Goal: Task Accomplishment & Management: Contribute content

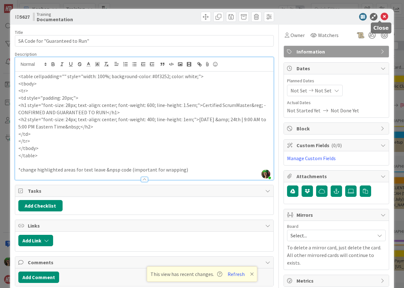
click at [381, 17] on icon at bounding box center [385, 17] width 8 height 8
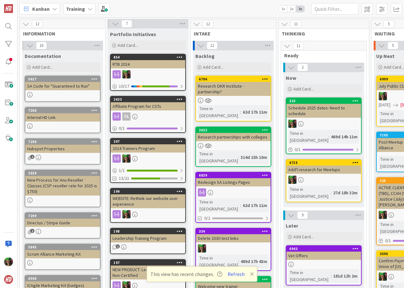
click at [69, 8] on b "Training" at bounding box center [75, 9] width 19 height 6
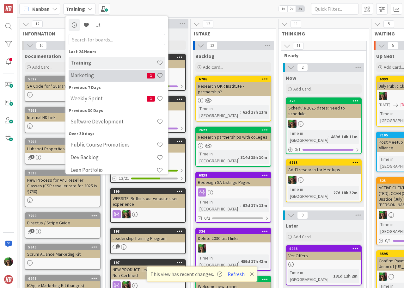
click at [105, 78] on h4 "Marketing" at bounding box center [109, 75] width 76 height 6
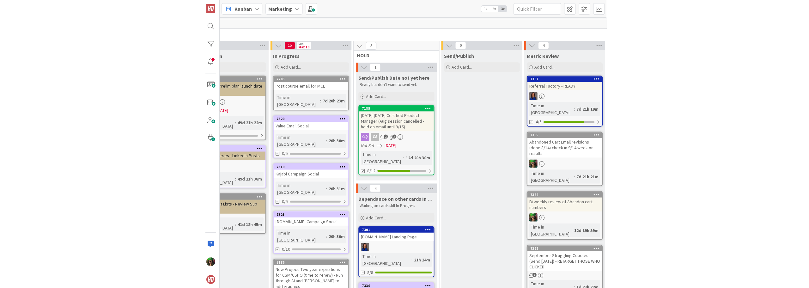
scroll to position [0, 76]
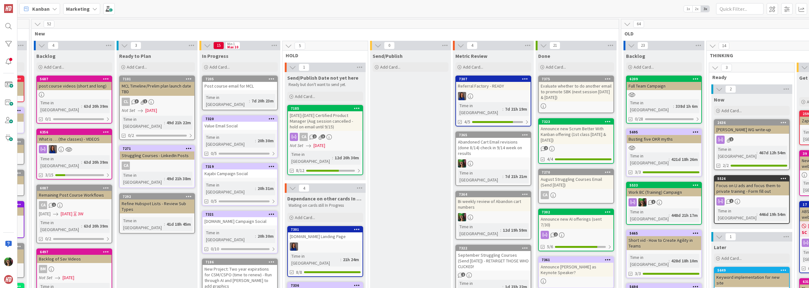
click at [85, 9] on b "Marketing" at bounding box center [78, 9] width 24 height 6
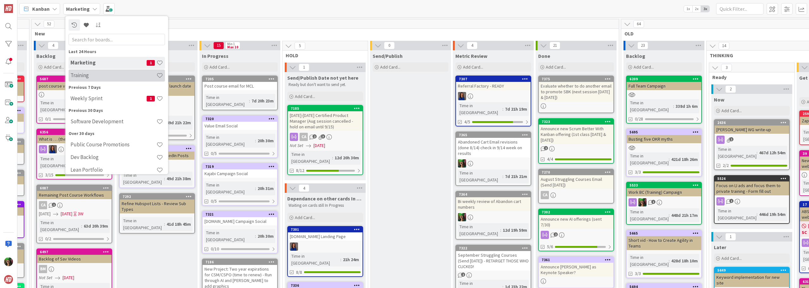
click at [78, 79] on div "Training" at bounding box center [117, 76] width 96 height 12
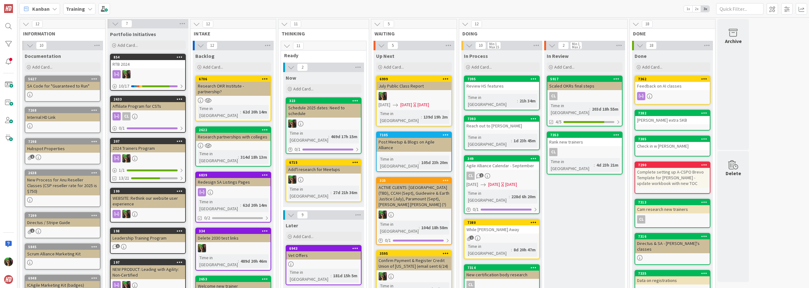
click at [404, 90] on link "7395 Review HS features Time in Column : 21h 34m" at bounding box center [502, 93] width 76 height 35
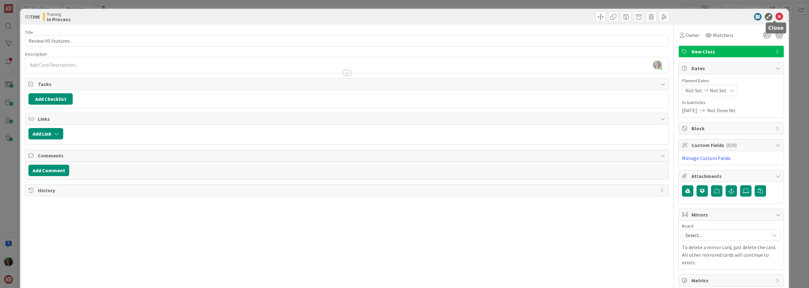
click at [404, 17] on icon at bounding box center [780, 17] width 8 height 8
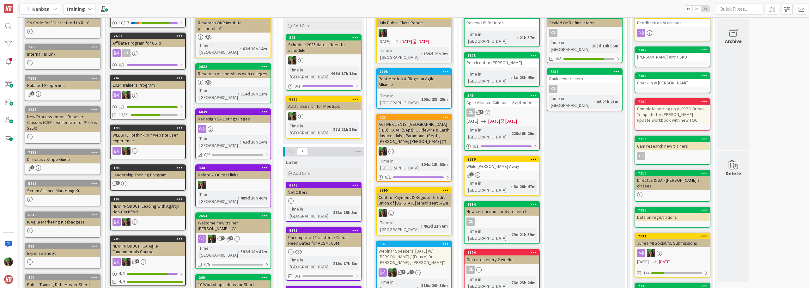
scroll to position [95, 0]
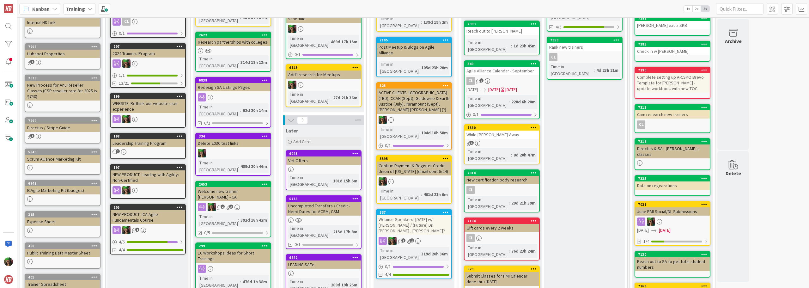
click at [404, 141] on div "1" at bounding box center [502, 143] width 75 height 5
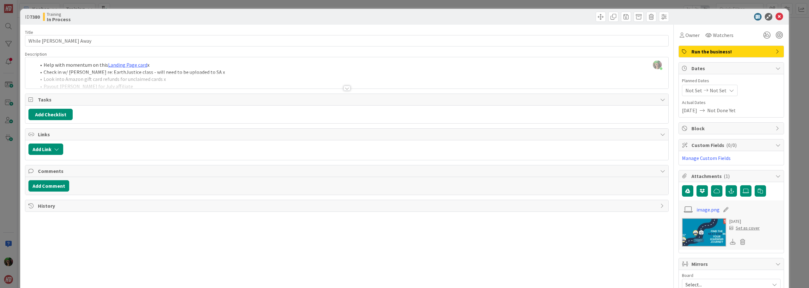
click at [345, 88] on div at bounding box center [347, 88] width 7 height 5
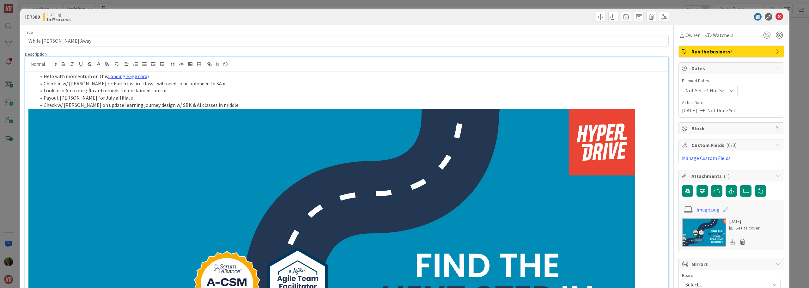
click at [132, 92] on li "Look into Amazon gift card refunds for unclaimed cards x" at bounding box center [351, 90] width 630 height 7
click at [133, 90] on li "Look into Amazon gift card refunds for unclaimed cards x" at bounding box center [351, 90] width 630 height 7
click at [404, 17] on icon at bounding box center [780, 17] width 8 height 8
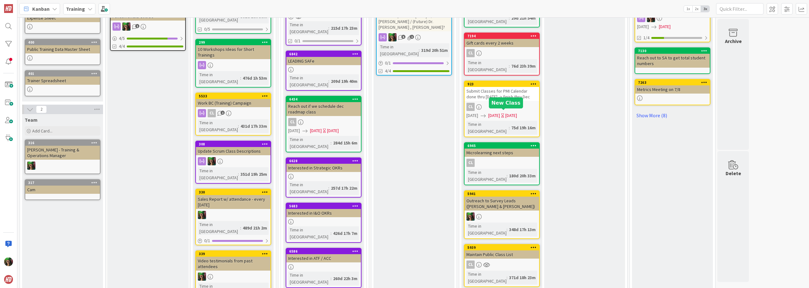
scroll to position [285, 0]
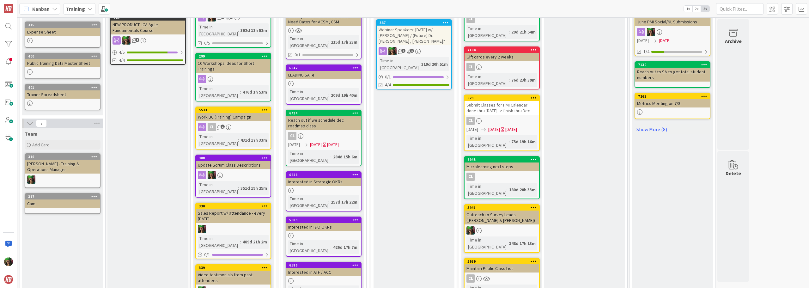
click at [404, 211] on div "Outreach to Survey Leads ([PERSON_NAME] & [PERSON_NAME])" at bounding box center [502, 218] width 75 height 14
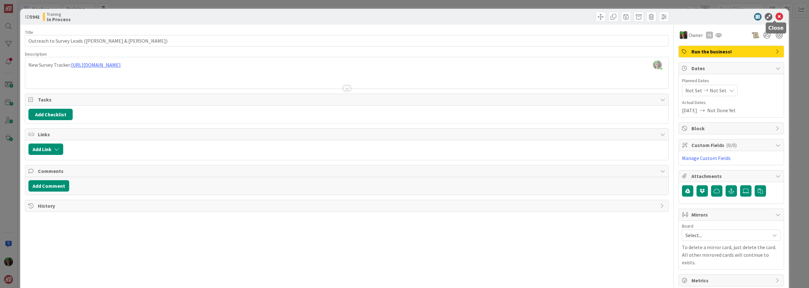
click at [404, 15] on icon at bounding box center [780, 17] width 8 height 8
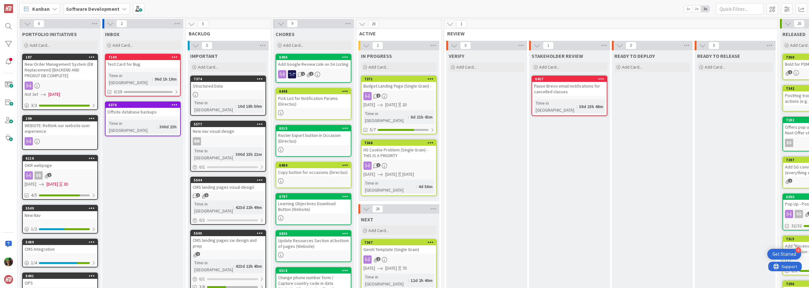
click at [100, 6] on b "Software Development" at bounding box center [92, 9] width 53 height 6
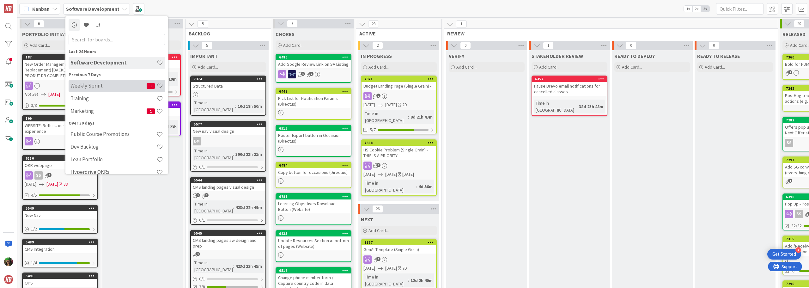
click at [101, 84] on h4 "Weekly Sprint" at bounding box center [109, 86] width 76 height 6
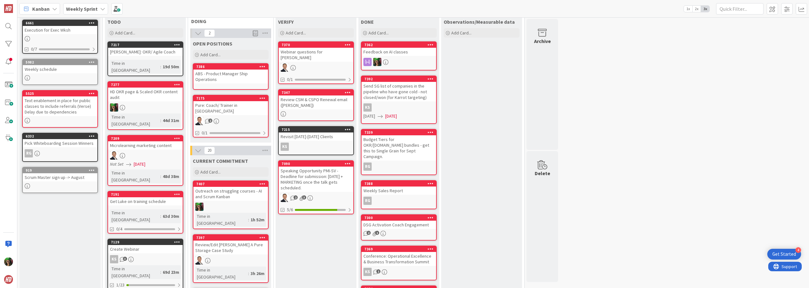
scroll to position [95, 0]
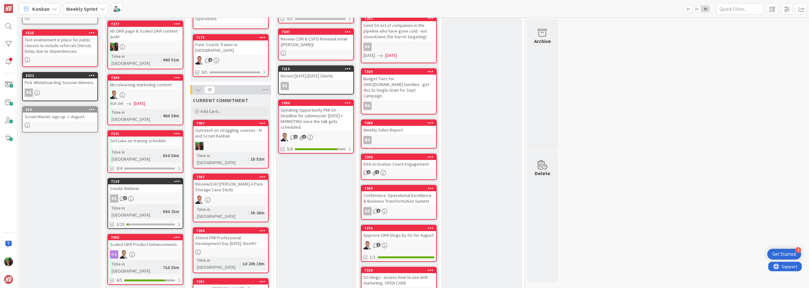
click at [263, 121] on icon at bounding box center [263, 123] width 6 height 4
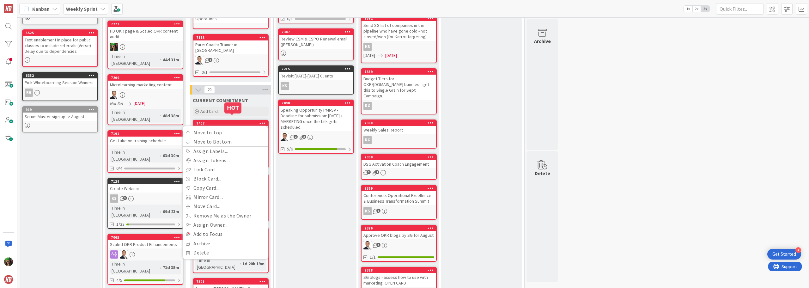
click at [231, 121] on div "7407" at bounding box center [232, 123] width 72 height 4
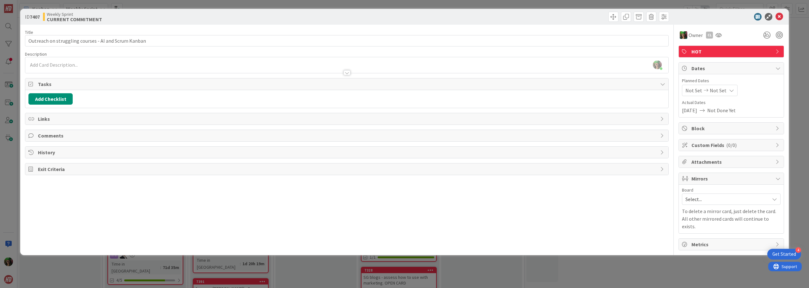
click at [704, 201] on span "Select..." at bounding box center [726, 199] width 81 height 9
click at [707, 175] on span "Training" at bounding box center [735, 172] width 83 height 9
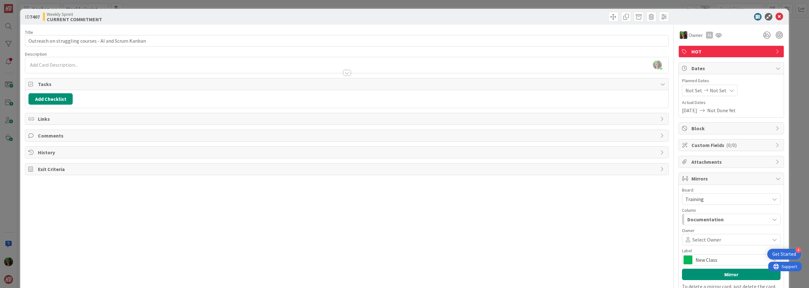
click at [716, 238] on span "Select Owner" at bounding box center [707, 240] width 29 height 8
click at [620, 228] on div "Title 52 / 128 Outreach on struggling courses - AI and Scrum Kanban Description…" at bounding box center [347, 175] width 644 height 301
click at [697, 221] on span "Documentation" at bounding box center [706, 219] width 36 height 8
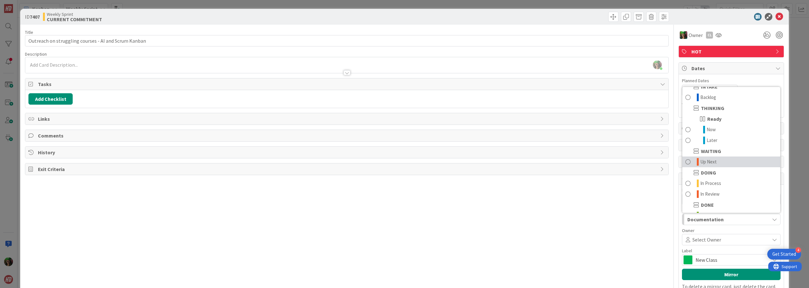
scroll to position [62, 0]
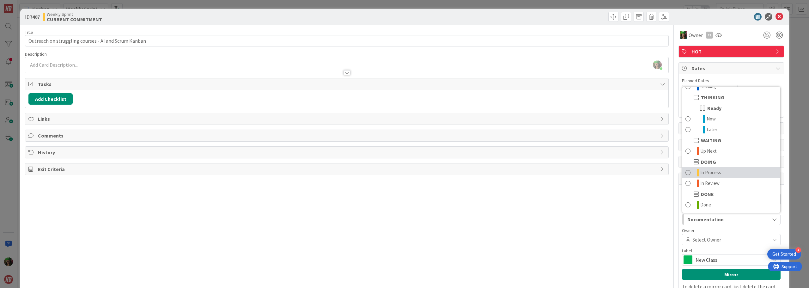
click at [719, 168] on link "In Process" at bounding box center [732, 172] width 98 height 11
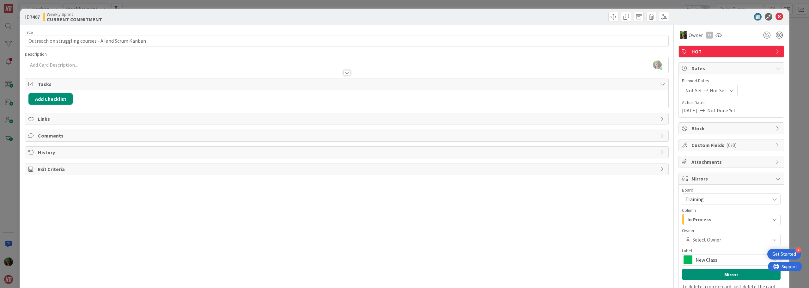
scroll to position [32, 0]
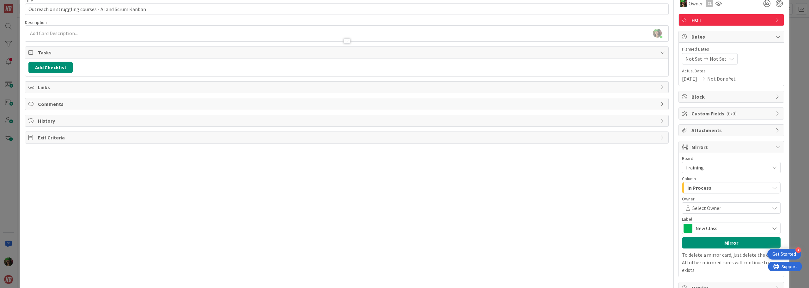
click at [713, 227] on span "New Class" at bounding box center [731, 228] width 71 height 9
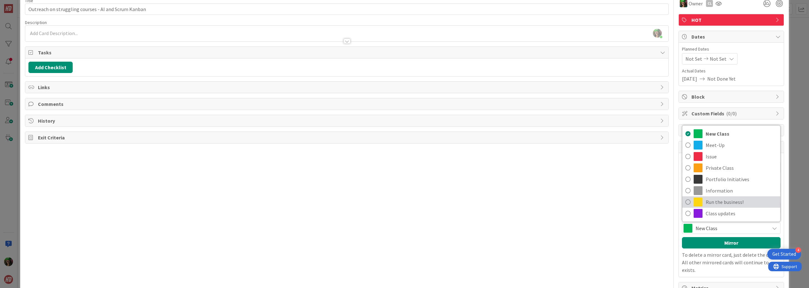
click at [706, 199] on span "Run the business!" at bounding box center [741, 201] width 71 height 9
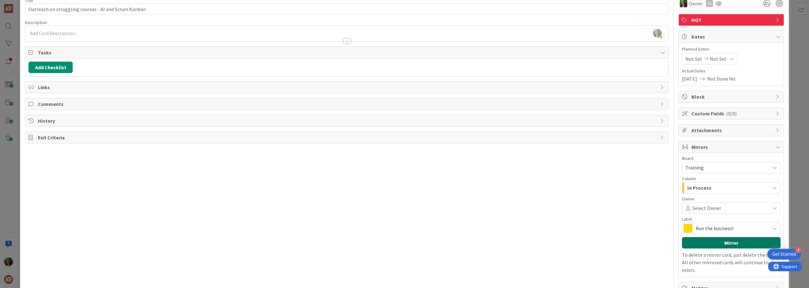
click at [710, 243] on button "Mirror" at bounding box center [731, 242] width 99 height 11
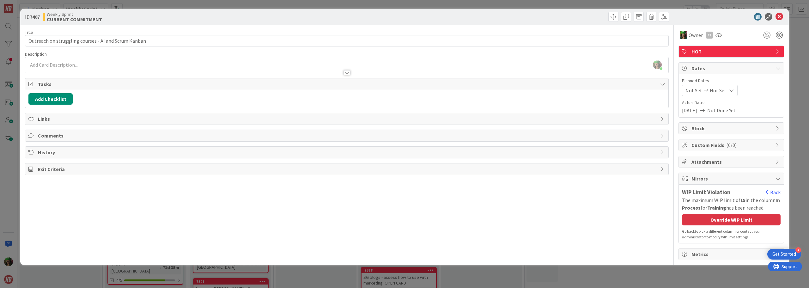
scroll to position [0, 0]
click at [781, 19] on icon at bounding box center [780, 17] width 8 height 8
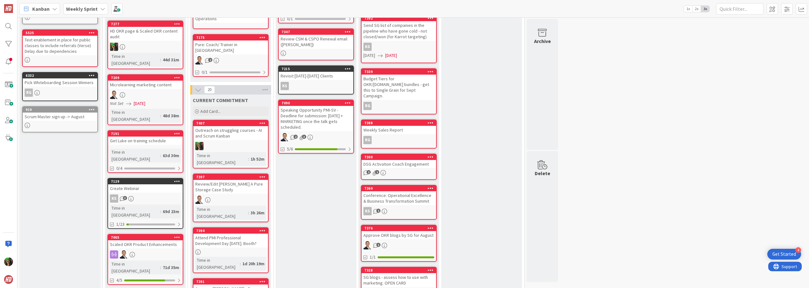
click at [239, 142] on div at bounding box center [231, 146] width 75 height 8
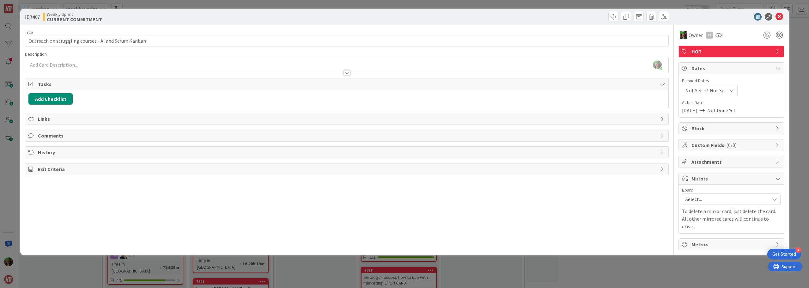
click at [724, 198] on span "Select..." at bounding box center [726, 199] width 81 height 9
click at [714, 175] on span "Training" at bounding box center [735, 172] width 83 height 9
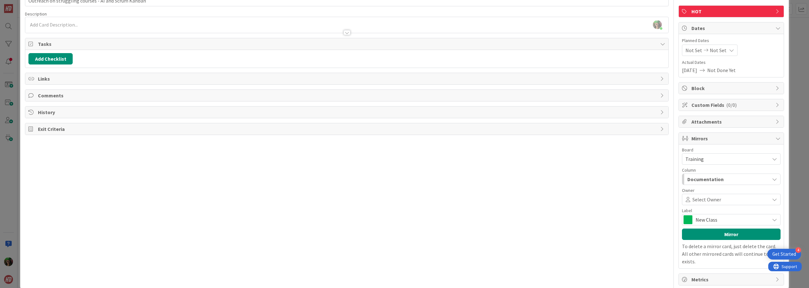
scroll to position [44, 0]
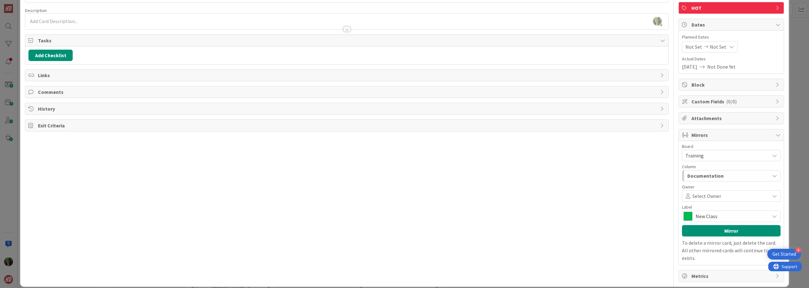
click at [709, 217] on span "New Class" at bounding box center [731, 216] width 71 height 9
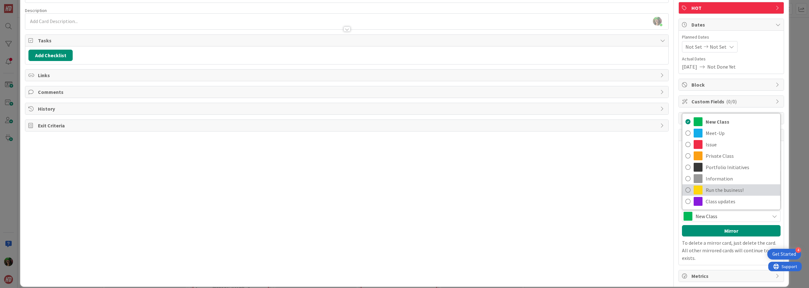
click at [712, 192] on span "Run the business!" at bounding box center [741, 189] width 71 height 9
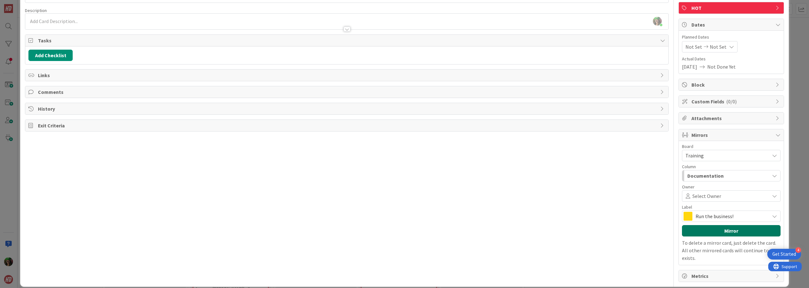
click at [722, 232] on button "Mirror" at bounding box center [731, 230] width 99 height 11
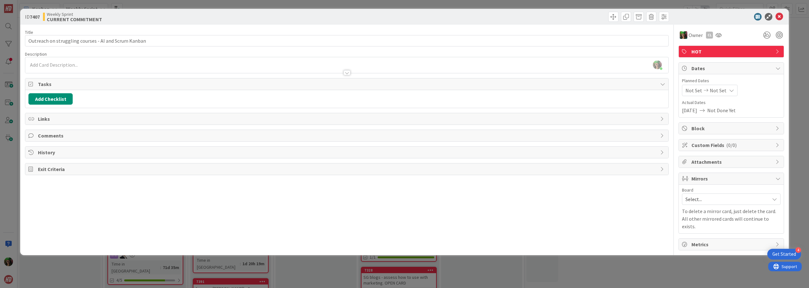
scroll to position [0, 0]
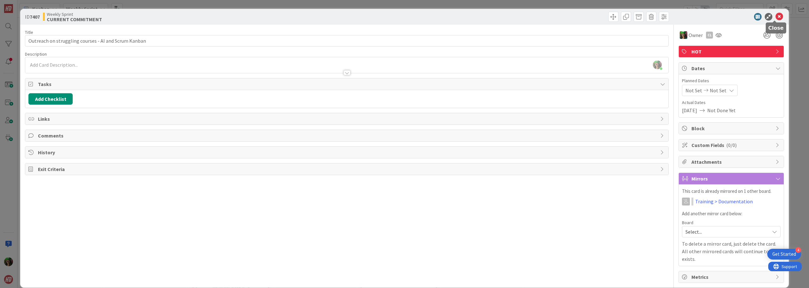
click at [776, 15] on icon at bounding box center [780, 17] width 8 height 8
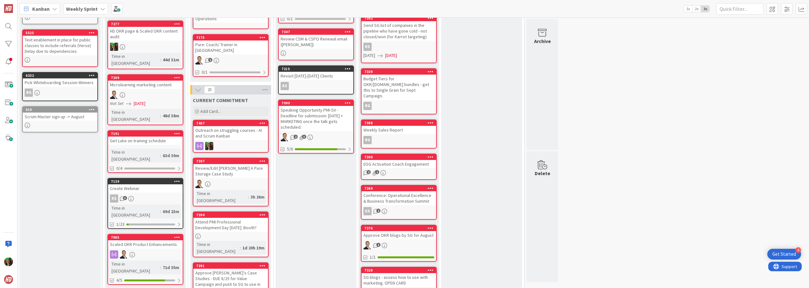
click at [81, 8] on b "Weekly Sprint" at bounding box center [82, 9] width 32 height 6
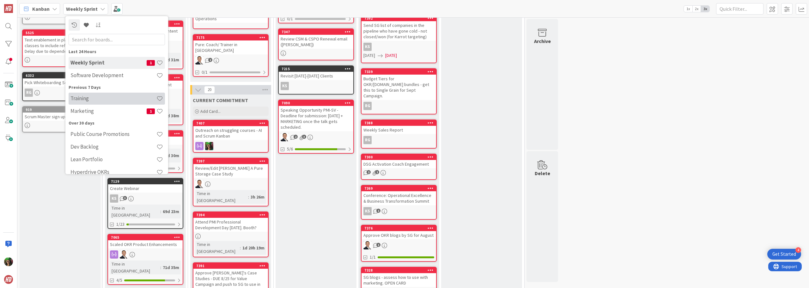
click at [81, 98] on h4 "Training" at bounding box center [114, 98] width 86 height 6
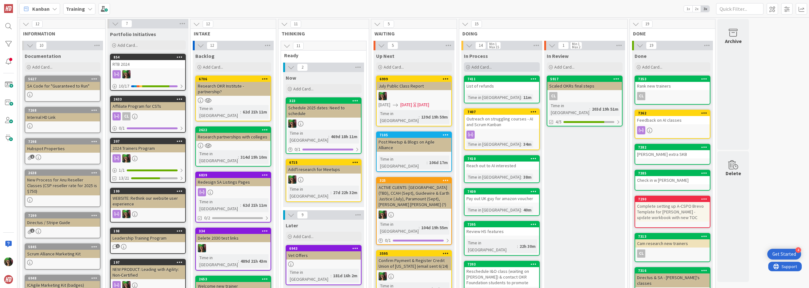
click at [494, 64] on div "Add Card..." at bounding box center [502, 66] width 76 height 9
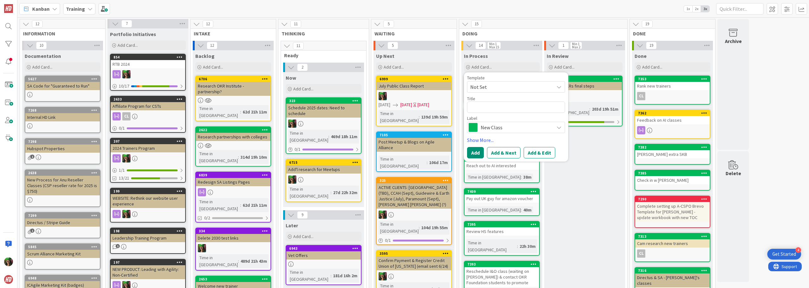
click at [496, 128] on span "New Class" at bounding box center [516, 127] width 70 height 9
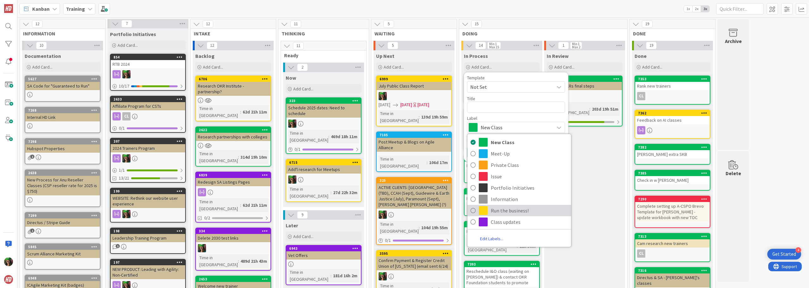
click at [498, 211] on span "Run the business!" at bounding box center [529, 210] width 77 height 9
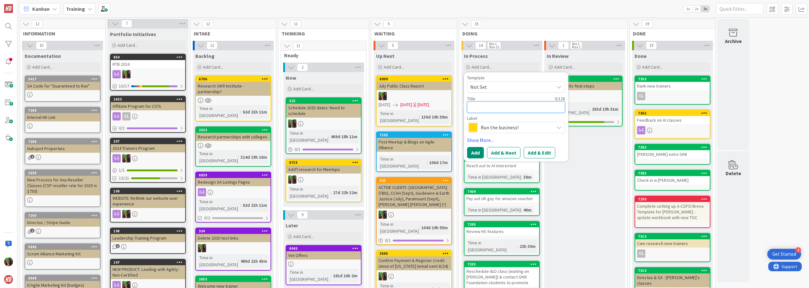
click at [486, 107] on textarea at bounding box center [516, 106] width 98 height 11
type textarea "x"
type textarea "U"
type textarea "x"
type textarea "UK"
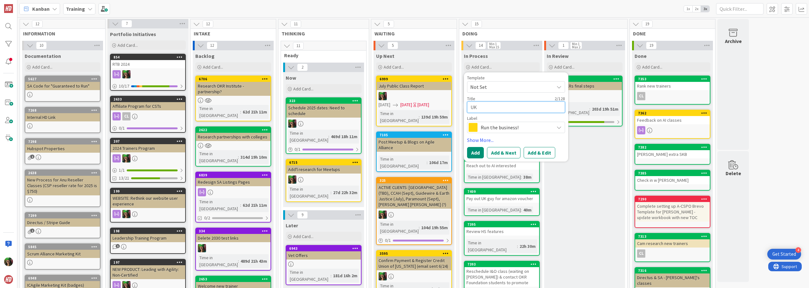
type textarea "x"
type textarea "U"
type textarea "x"
type textarea "A"
type textarea "x"
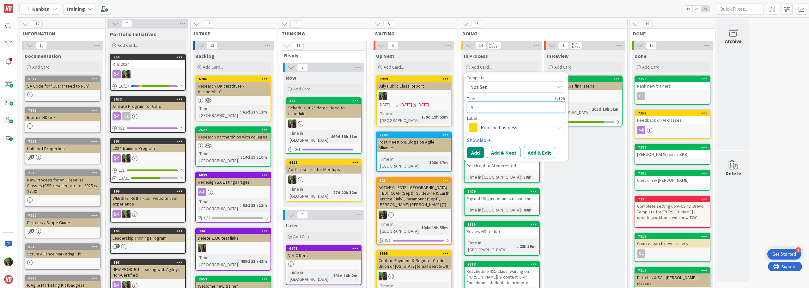
type textarea "Am"
type textarea "x"
type textarea "Ama"
type textarea "x"
type textarea "Amaz"
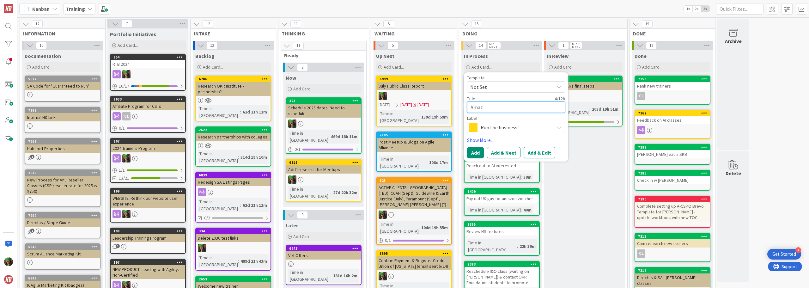
type textarea "x"
type textarea "Amazo"
type textarea "x"
type textarea "Amazon"
type textarea "x"
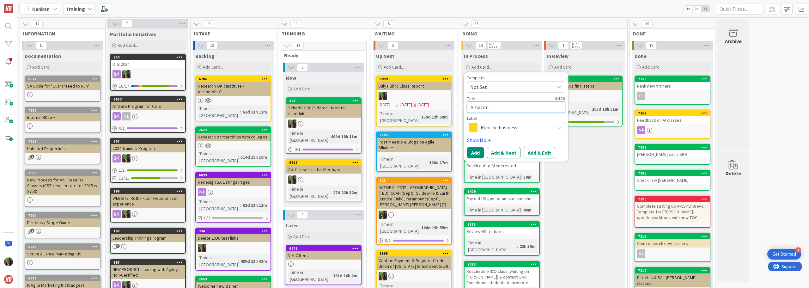
type textarea "Amazong"
type textarea "x"
type textarea "Amazon"
type textarea "x"
type textarea "Amazo"
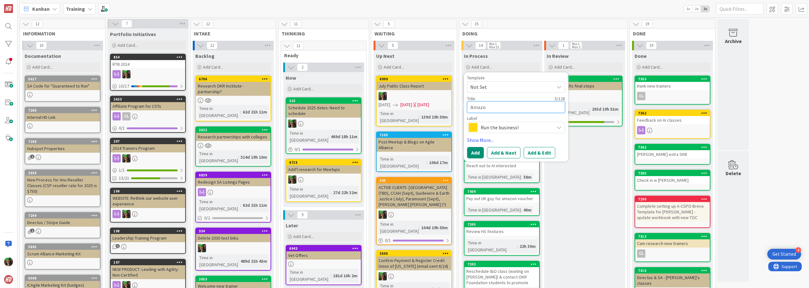
type textarea "x"
type textarea "Amaz"
type textarea "x"
type textarea "Ama"
type textarea "x"
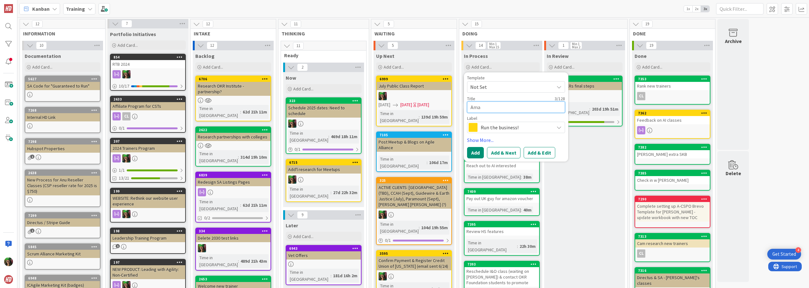
type textarea "Am"
type textarea "x"
type textarea "A"
type textarea "x"
type textarea "U"
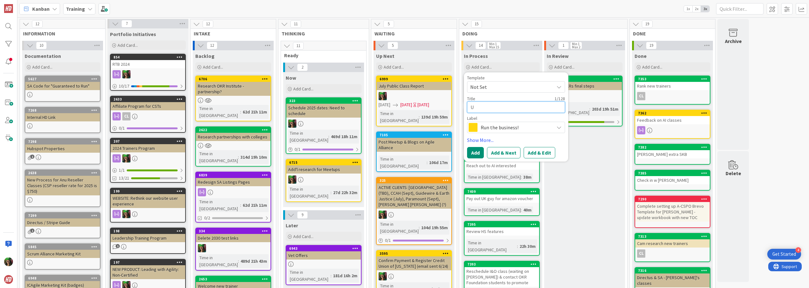
type textarea "x"
type textarea "UK"
type textarea "x"
type textarea "UK"
type textarea "x"
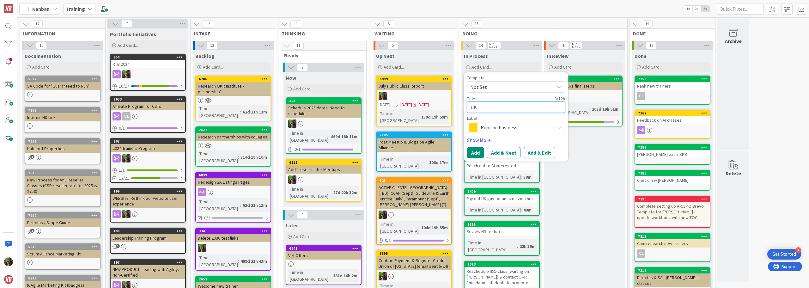
type textarea "UK a"
type textarea "x"
type textarea "UK am"
type textarea "x"
type textarea "UK ama"
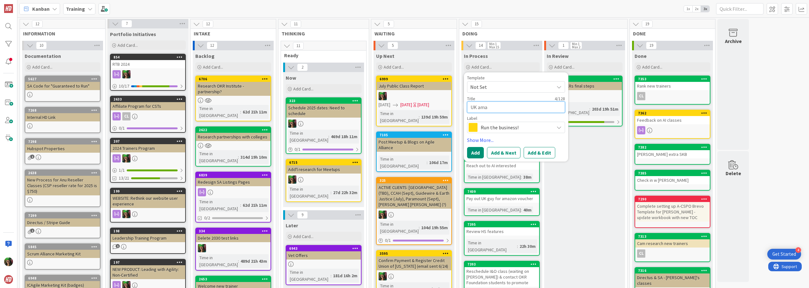
type textarea "x"
type textarea "UK aman"
type textarea "x"
type textarea "UK ama"
type textarea "x"
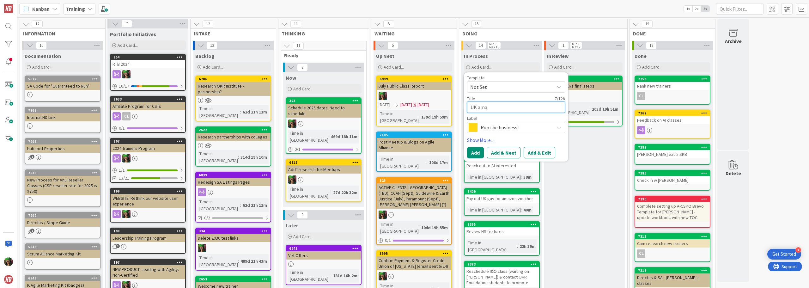
type textarea "UK am"
type textarea "x"
type textarea "UK a"
type textarea "x"
type textarea "UK A"
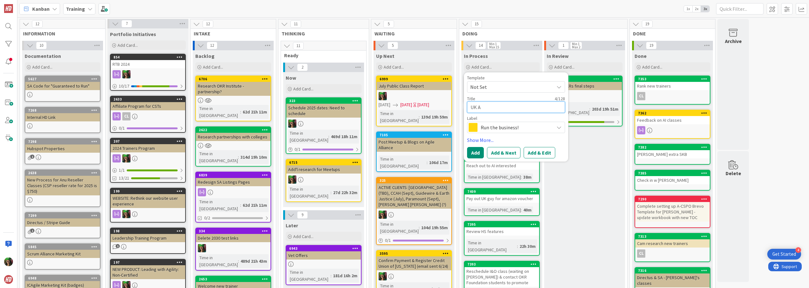
type textarea "x"
type textarea "UK Am"
type textarea "x"
type textarea "UK Ama"
type textarea "x"
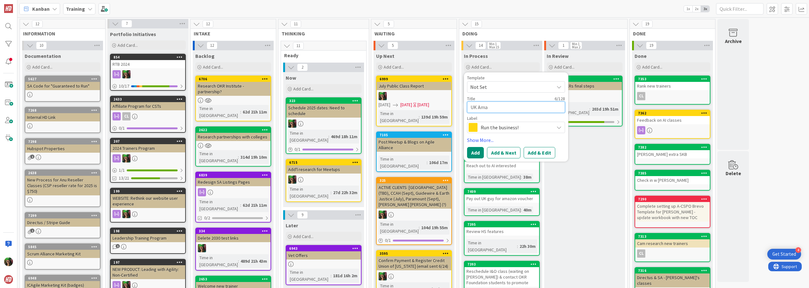
type textarea "UK Amaz"
type textarea "x"
type textarea "UK Amazo"
type textarea "x"
type textarea "UK Amazon"
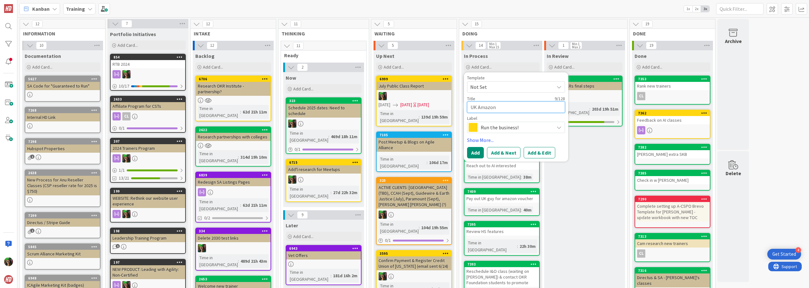
type textarea "x"
type textarea "UK Amazon"
type textarea "x"
type textarea "UK Amazon g"
type textarea "x"
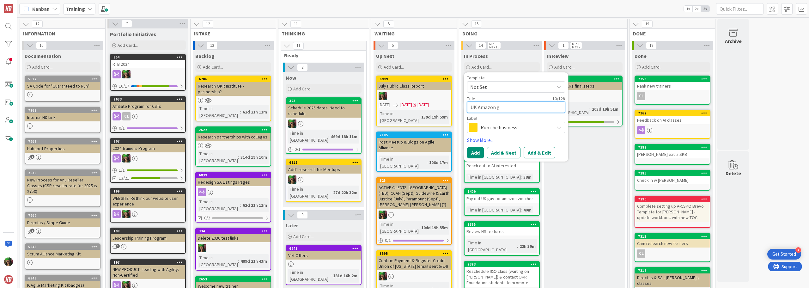
type textarea "UK Amazon gi"
type textarea "x"
type textarea "UK Amazon gif"
type textarea "x"
type textarea "UK Amazon gifr"
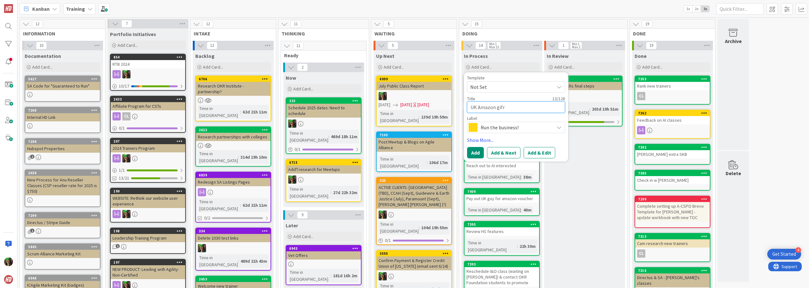
type textarea "x"
type textarea "UK Amazon gifr"
type textarea "x"
type textarea "UK Amazon gifr"
type textarea "x"
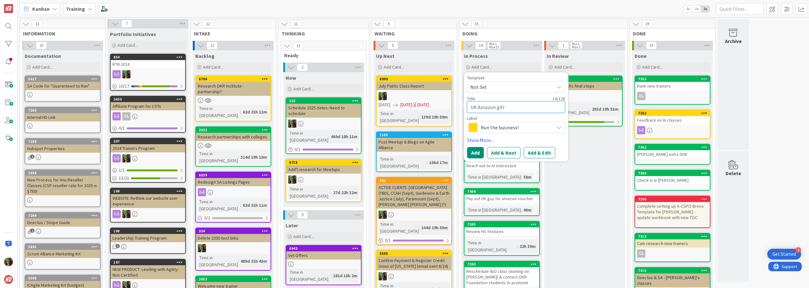
type textarea "UK Amazon gif"
type textarea "x"
type textarea "UK Amazon gift"
type textarea "x"
type textarea "UK Amazon gift"
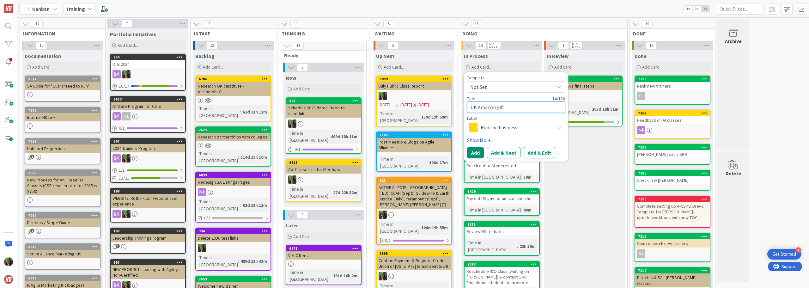
type textarea "x"
type textarea "UK Amazon gift v"
type textarea "x"
type textarea "UK Amazon gift vo"
type textarea "x"
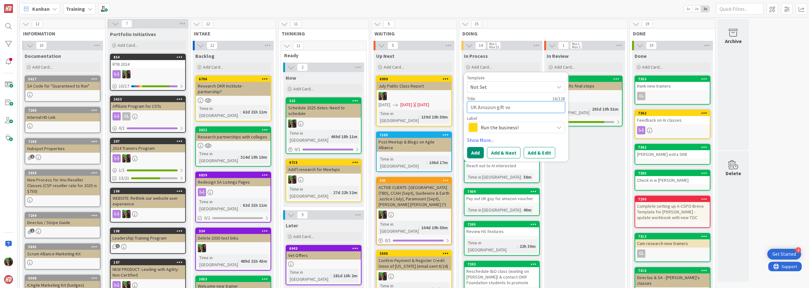
type textarea "UK Amazon gift vou"
type textarea "x"
type textarea "UK Amazon gift vouc"
type textarea "x"
type textarea "UK Amazon gift vouch"
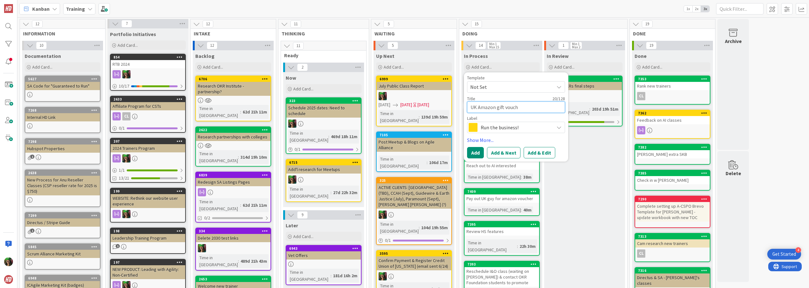
type textarea "x"
type textarea "UK Amazon gift vouche"
type textarea "x"
type textarea "UK Amazon gift voucher"
type textarea "x"
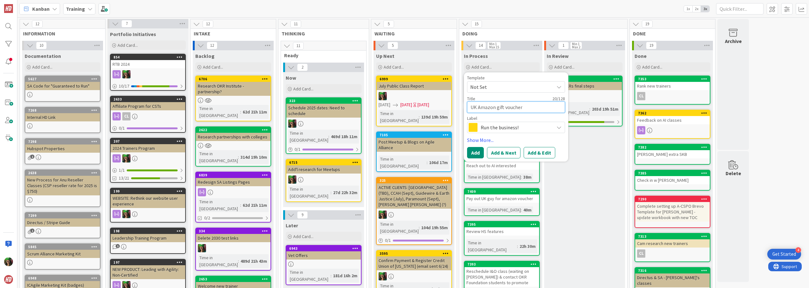
type textarea "UK Amazon gift voucher"
type textarea "x"
type textarea "UK Amazon gift voucher f"
type textarea "x"
type textarea "UK Amazon gift voucher fo"
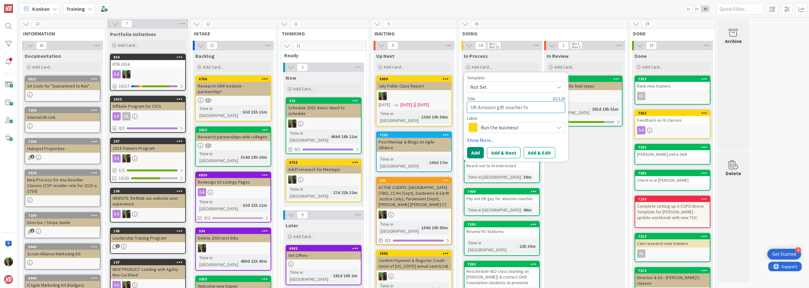
type textarea "x"
type textarea "UK Amazon gift voucher for"
type textarea "x"
type textarea "UK Amazon gift voucher for"
type textarea "x"
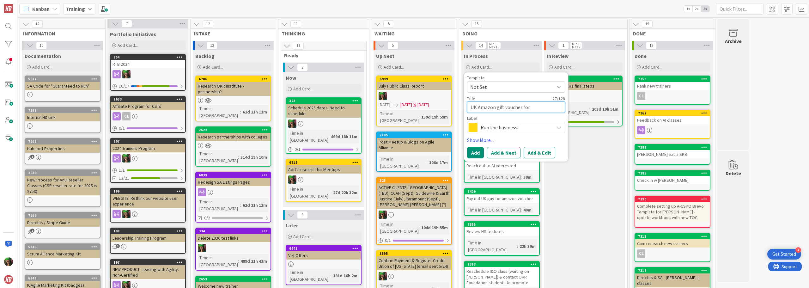
type textarea "UK Amazon gift voucher for A"
type textarea "x"
type textarea "UK Amazon gift voucher for Av"
type textarea "x"
type textarea "UK Amazon gift voucher for Avn"
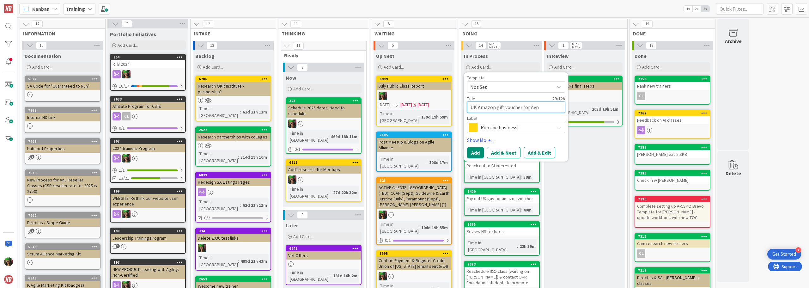
type textarea "x"
type textarea "UK Amazon gift voucher for Avni"
click at [473, 149] on button "Add" at bounding box center [475, 152] width 17 height 11
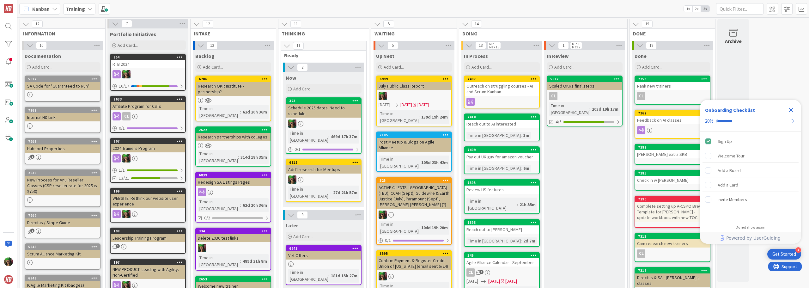
click at [792, 111] on icon "Close Checklist" at bounding box center [792, 110] width 8 height 8
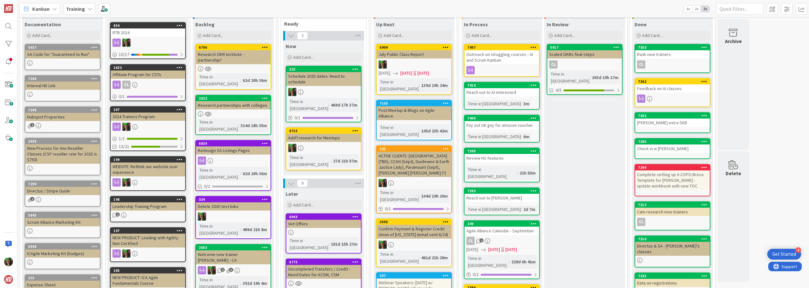
scroll to position [63, 0]
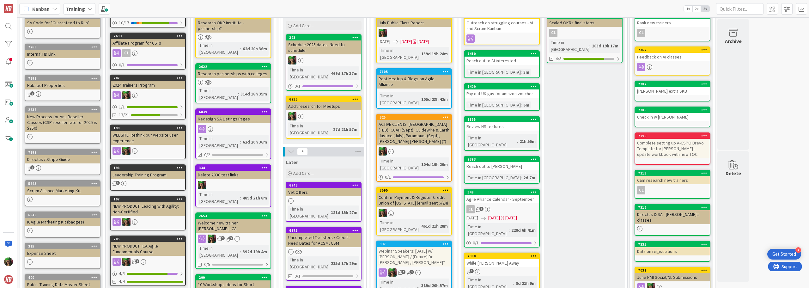
click at [510, 162] on div "Reach out to [PERSON_NAME]" at bounding box center [502, 166] width 75 height 8
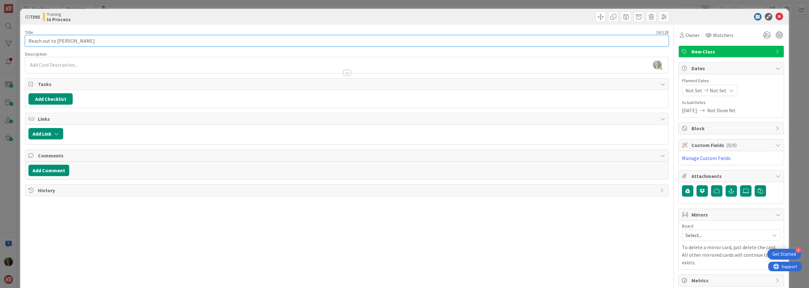
click at [132, 44] on input "Reach out to [PERSON_NAME]" at bounding box center [347, 40] width 644 height 11
type input "Reschedule I&O class (waiting on Amy) & contact OKR Foundation students to prom…"
click at [771, 19] on div at bounding box center [729, 17] width 112 height 8
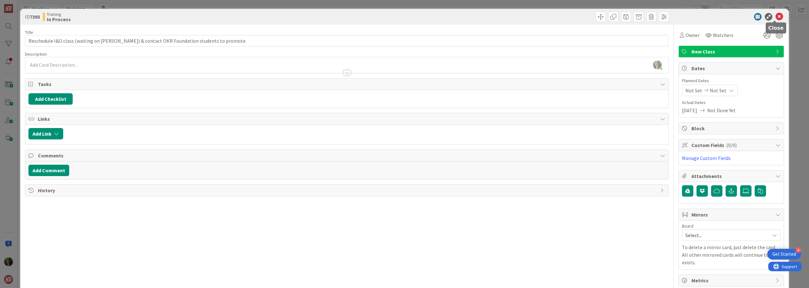
click at [776, 17] on icon at bounding box center [780, 17] width 8 height 8
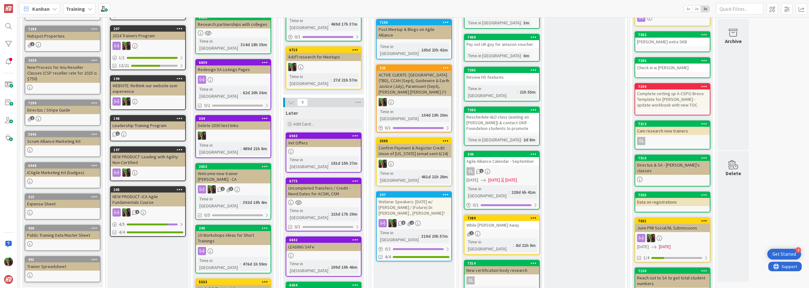
scroll to position [158, 0]
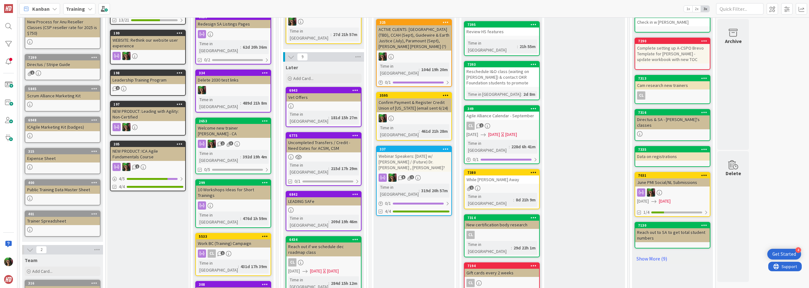
click at [523, 186] on div "1" at bounding box center [502, 188] width 75 height 5
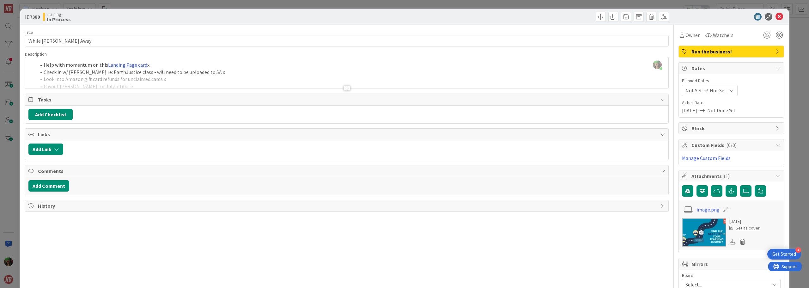
click at [177, 66] on div "Sherian Lutton joined 8 m ago Help with momentum on this Landing Page card x Ch…" at bounding box center [346, 72] width 643 height 31
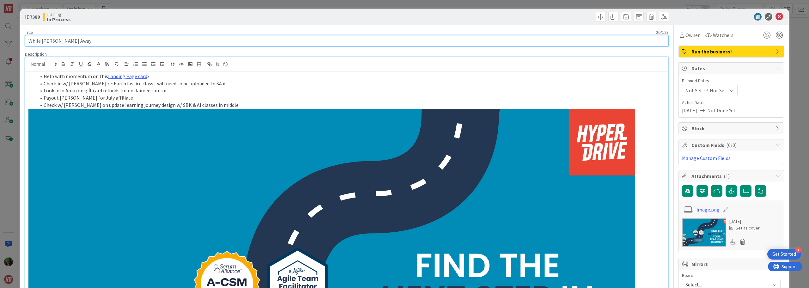
click at [95, 41] on input "While [PERSON_NAME] Away" at bounding box center [347, 40] width 644 height 11
type input "Payout Julie for Julie Affiliate"
click at [141, 98] on li "Payout [PERSON_NAME] for July affiliate" at bounding box center [351, 97] width 630 height 7
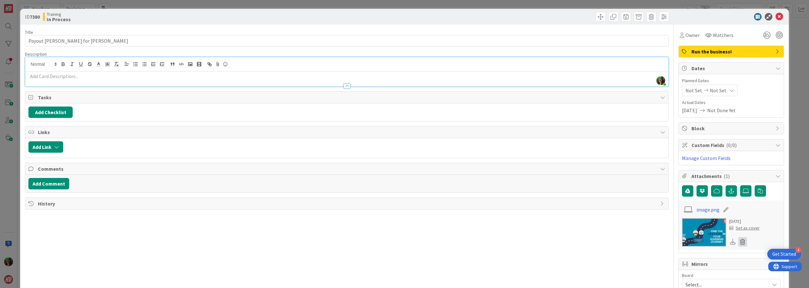
click at [740, 242] on icon at bounding box center [743, 241] width 9 height 9
click at [682, 273] on button "Delete" at bounding box center [684, 272] width 24 height 11
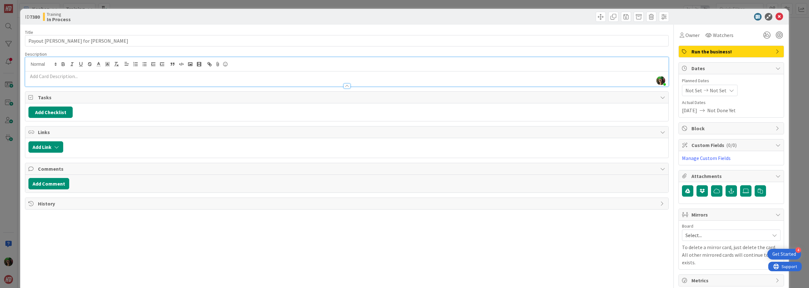
click at [108, 80] on div at bounding box center [346, 83] width 643 height 7
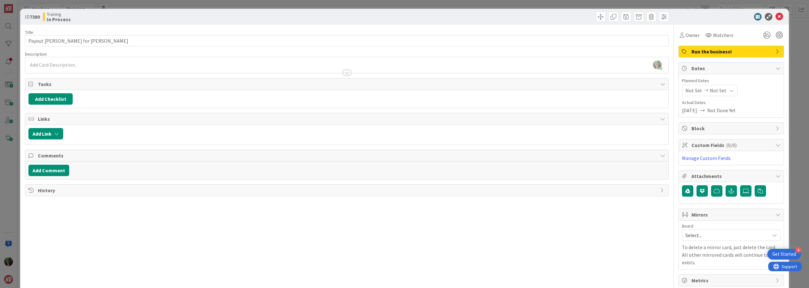
click at [103, 68] on div at bounding box center [346, 69] width 643 height 7
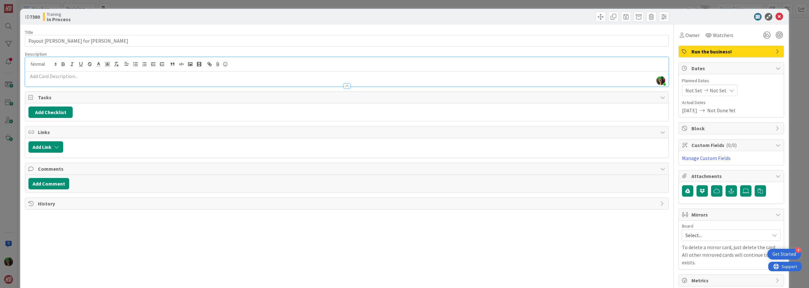
click at [99, 75] on p at bounding box center [346, 76] width 637 height 7
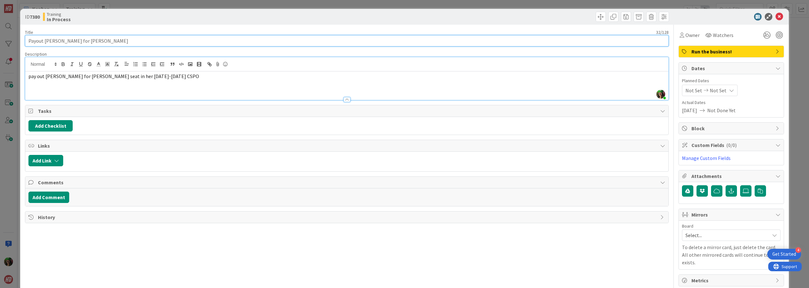
click at [588, 42] on input "Payout Julie for Julie Affiliate" at bounding box center [347, 40] width 644 height 11
click at [776, 17] on icon at bounding box center [780, 17] width 8 height 8
